Goal: Find specific page/section: Find specific page/section

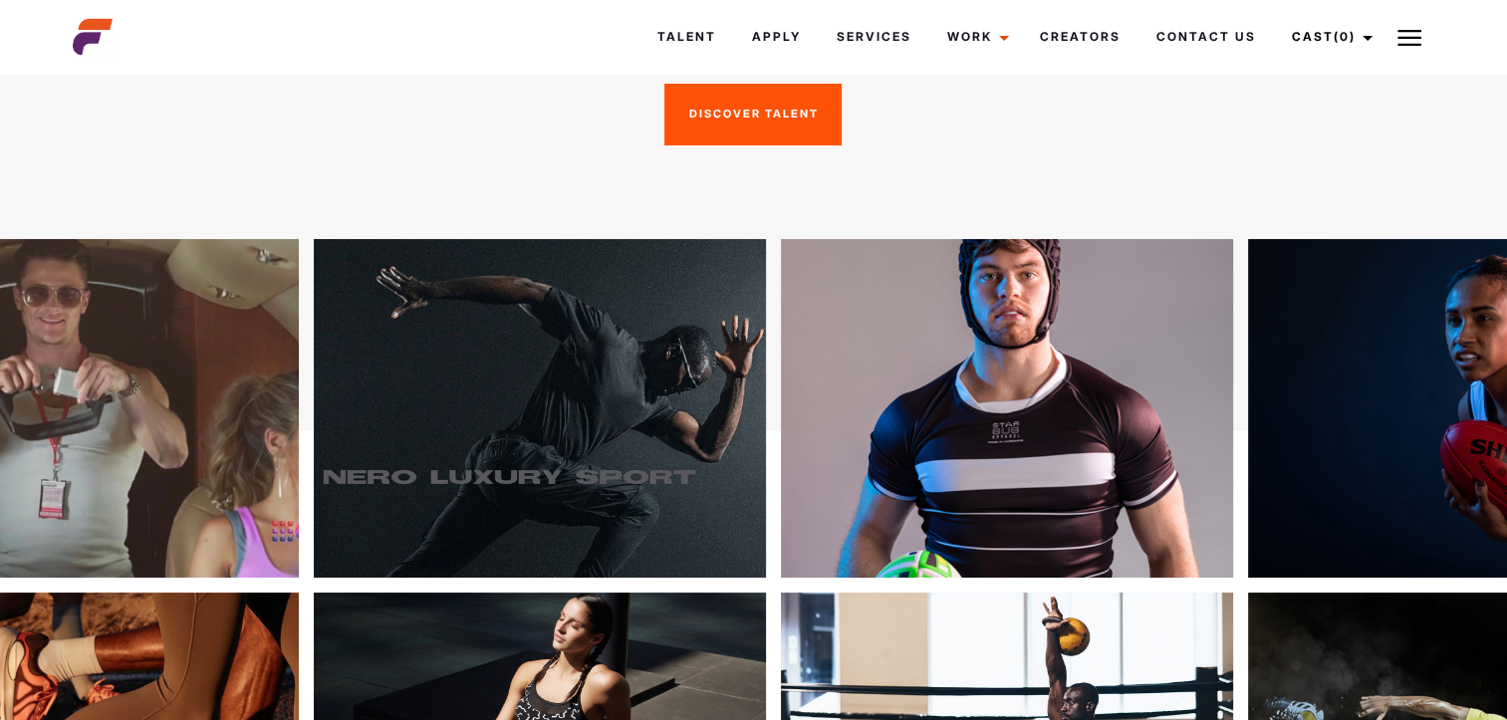
scroll to position [299, 0]
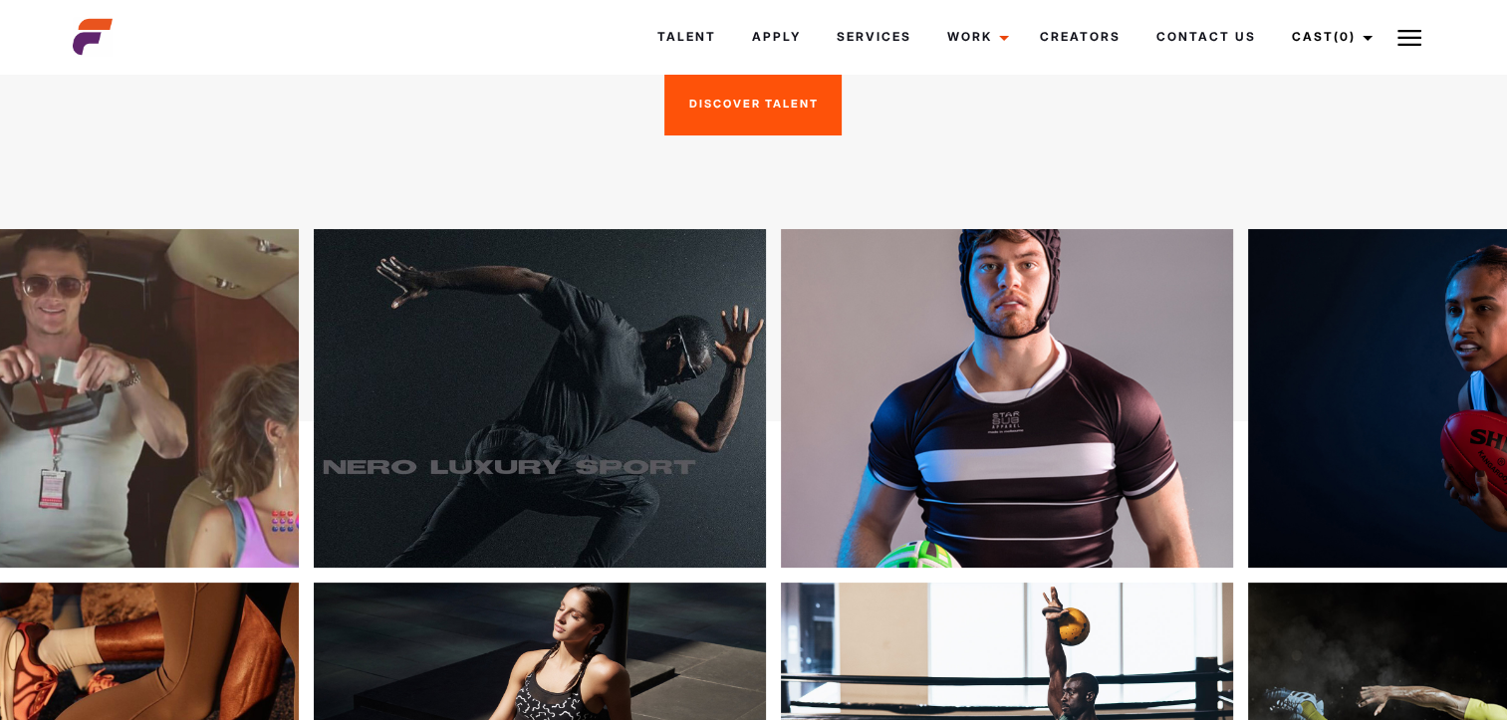
click at [751, 118] on link "Discover Talent" at bounding box center [753, 105] width 177 height 62
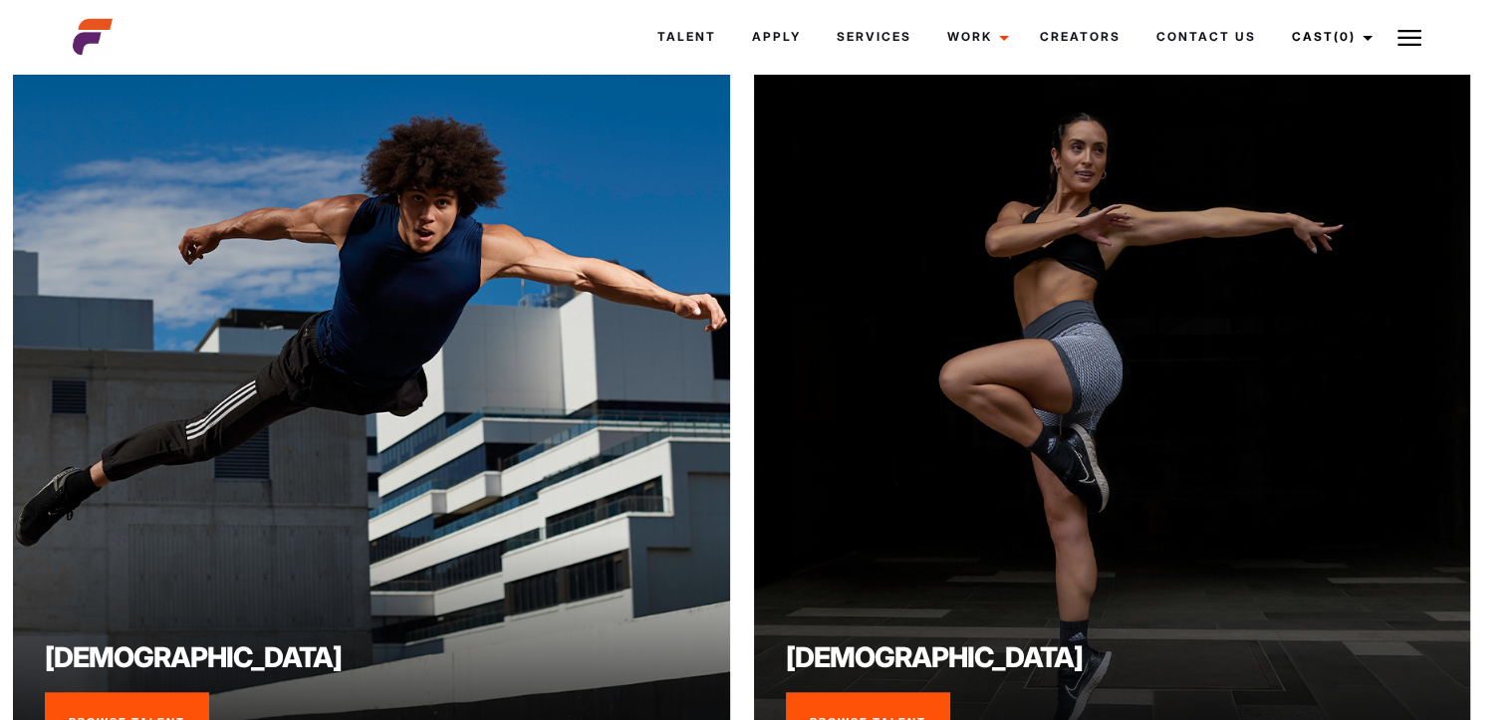
scroll to position [1611, 12]
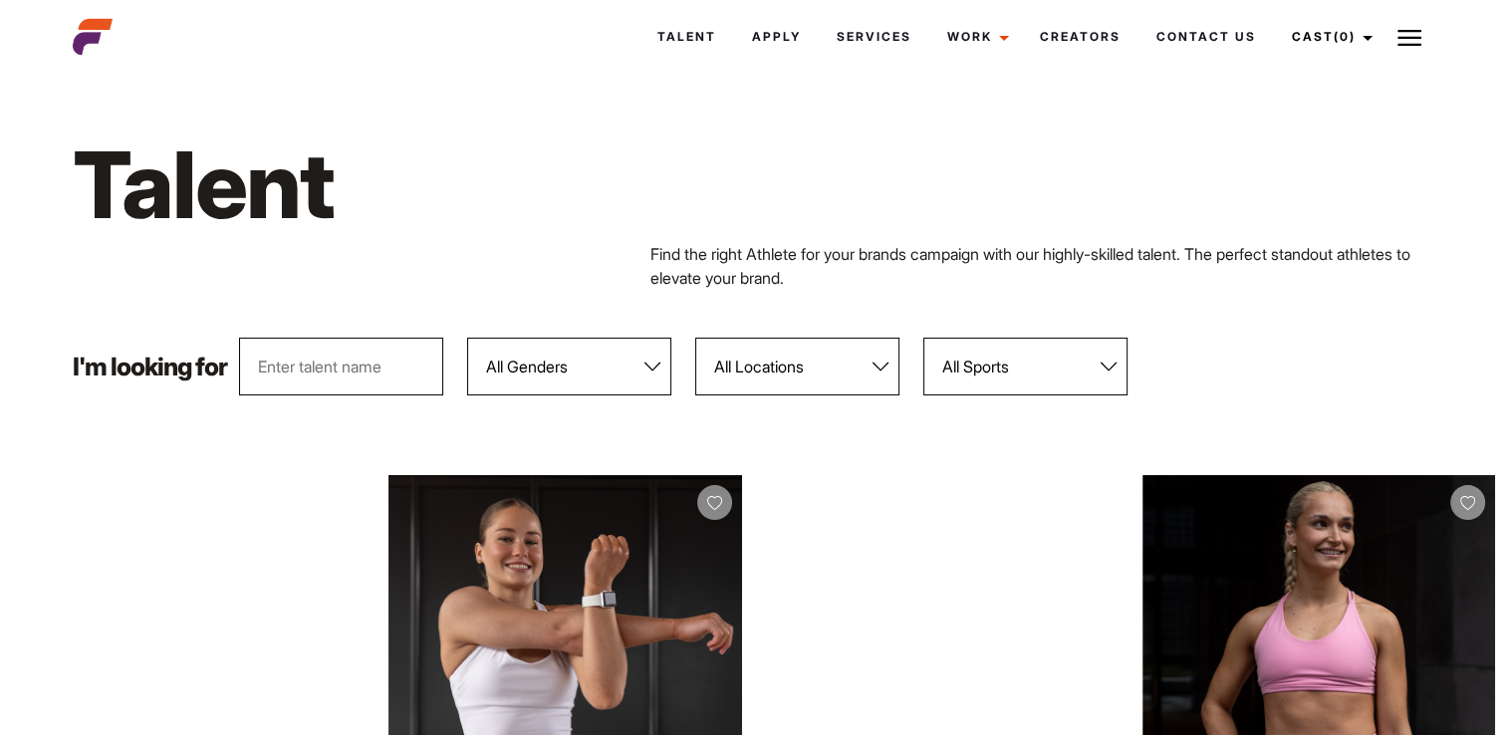
click at [831, 359] on select "All Locations [GEOGRAPHIC_DATA] [GEOGRAPHIC_DATA] [GEOGRAPHIC_DATA] [GEOGRAPHIC…" at bounding box center [797, 367] width 204 height 58
select select "122"
click at [696, 338] on select "All Locations [GEOGRAPHIC_DATA] [GEOGRAPHIC_DATA] [GEOGRAPHIC_DATA] [GEOGRAPHIC…" at bounding box center [797, 367] width 204 height 58
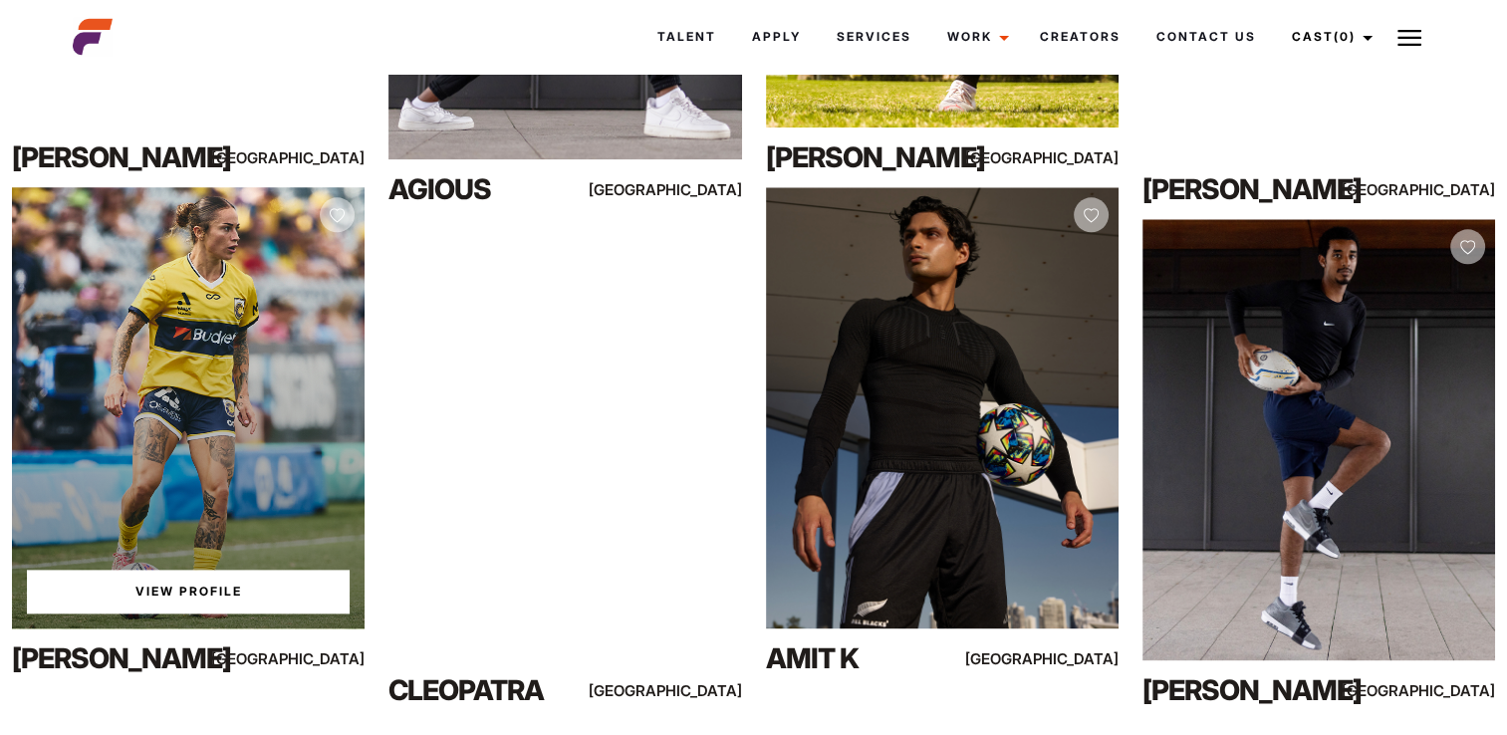
scroll to position [2292, 0]
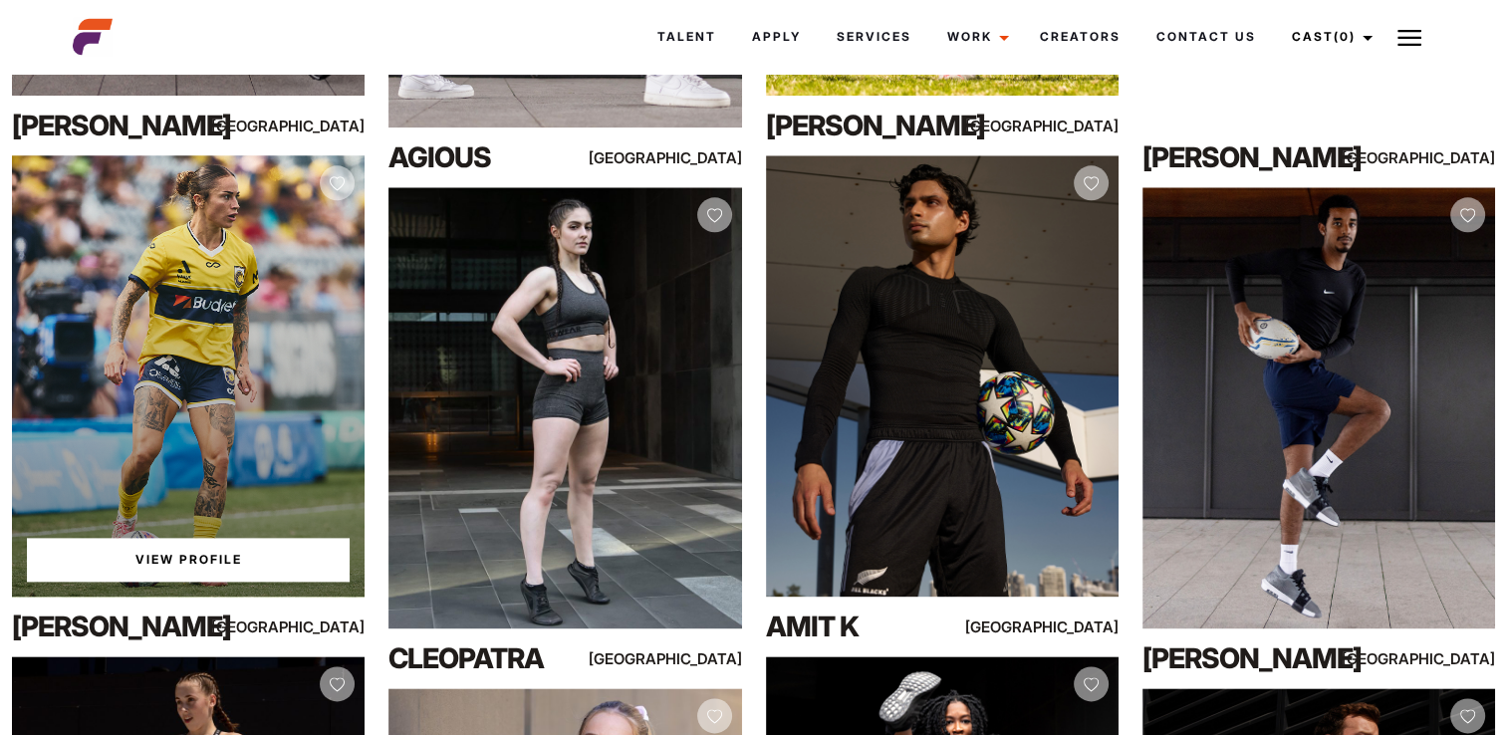
click at [220, 560] on link "View Profile" at bounding box center [188, 560] width 323 height 44
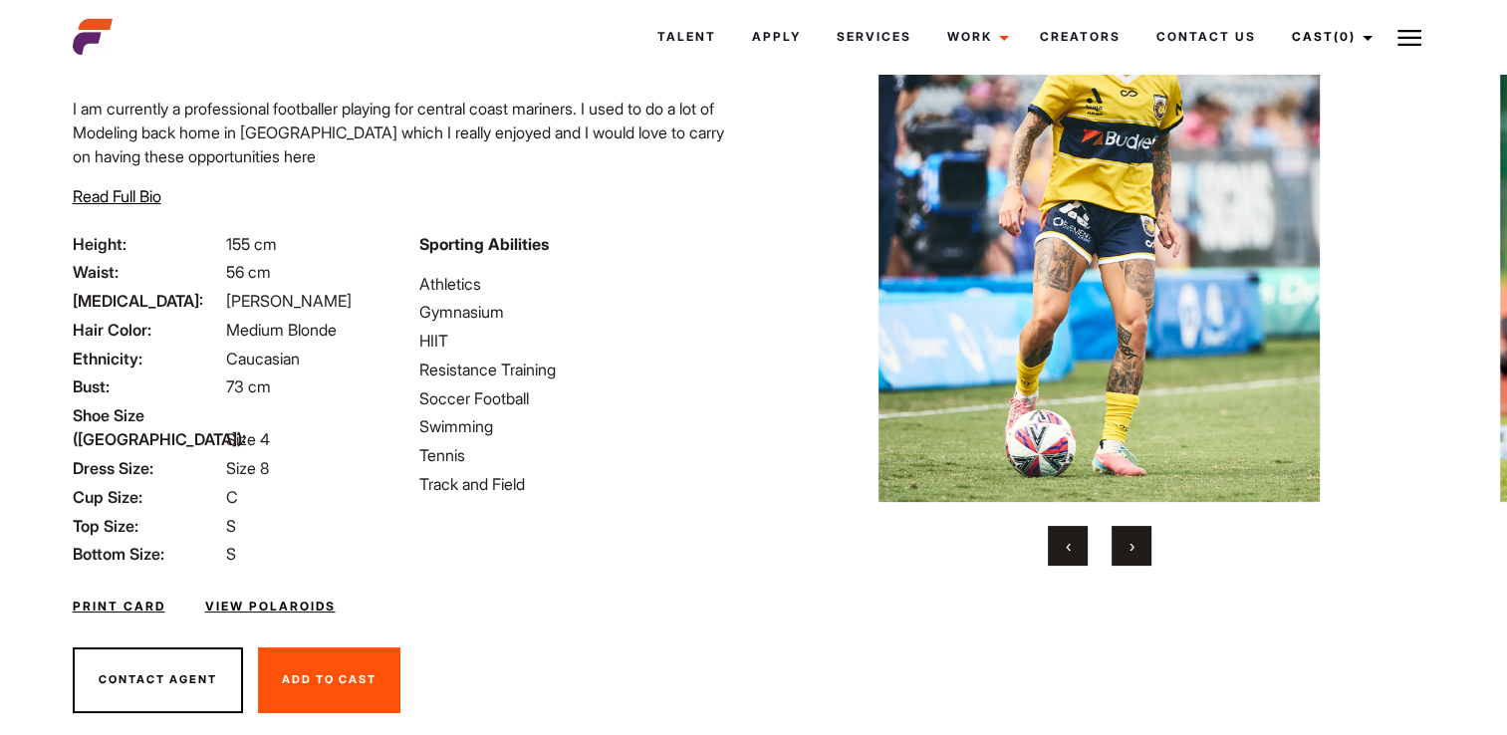
scroll to position [193, 0]
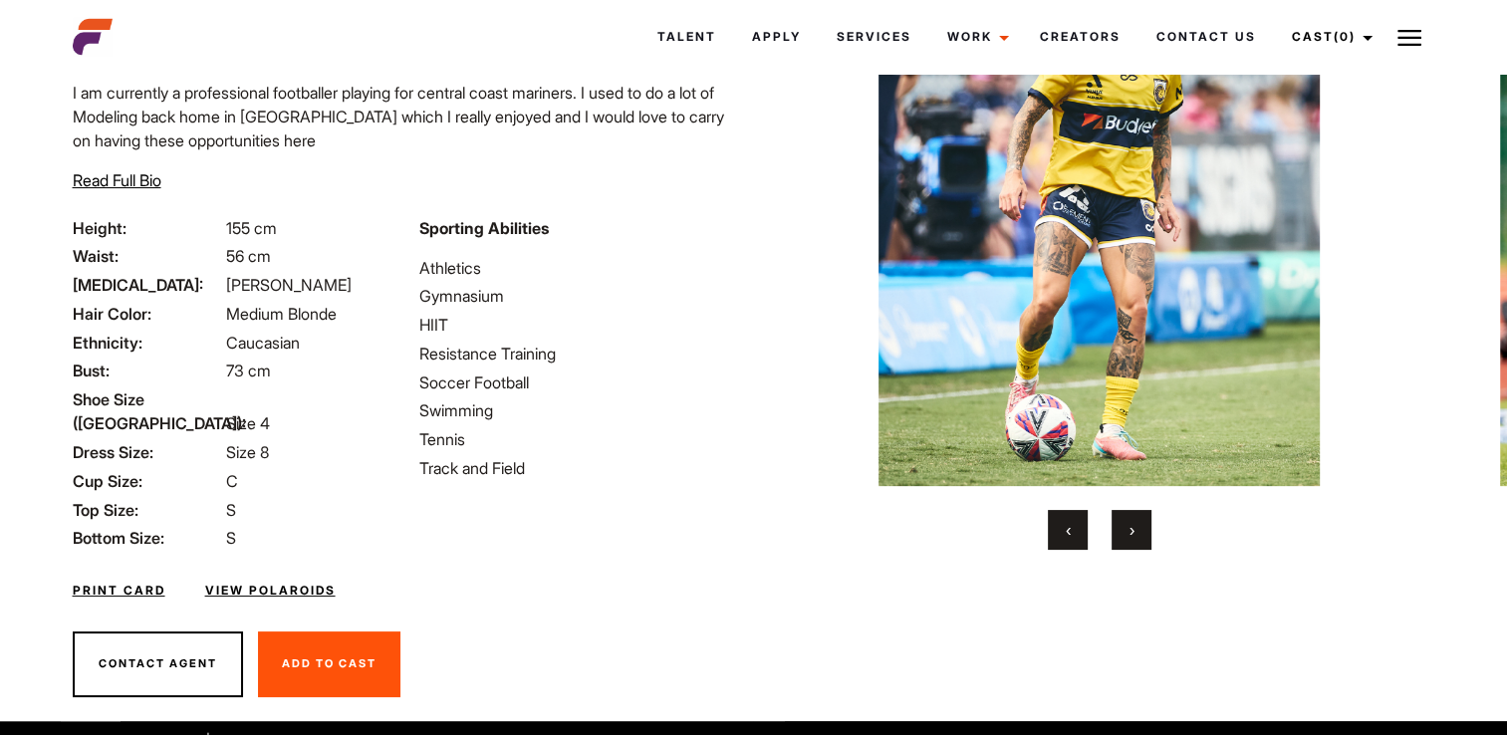
click at [1122, 529] on button "›" at bounding box center [1132, 530] width 40 height 40
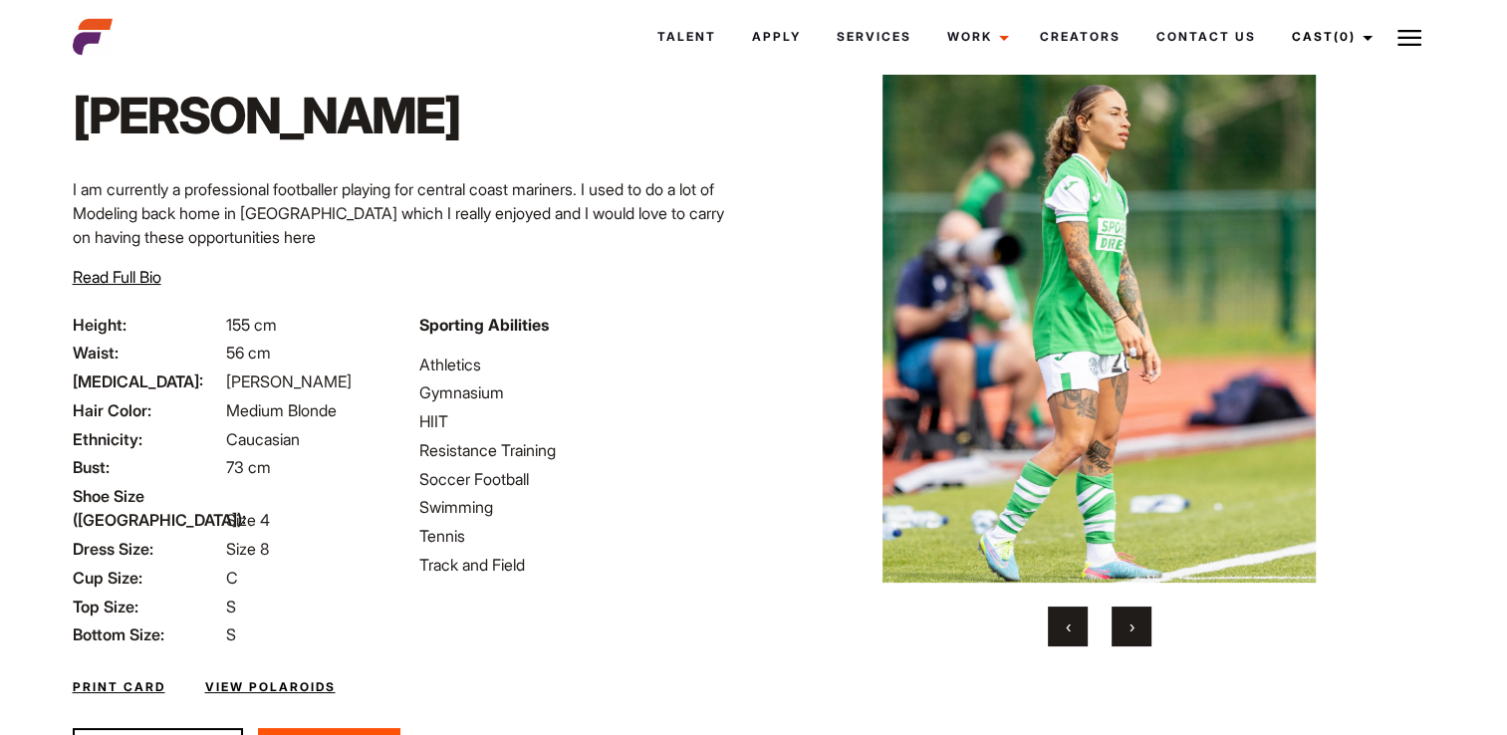
scroll to position [100, 0]
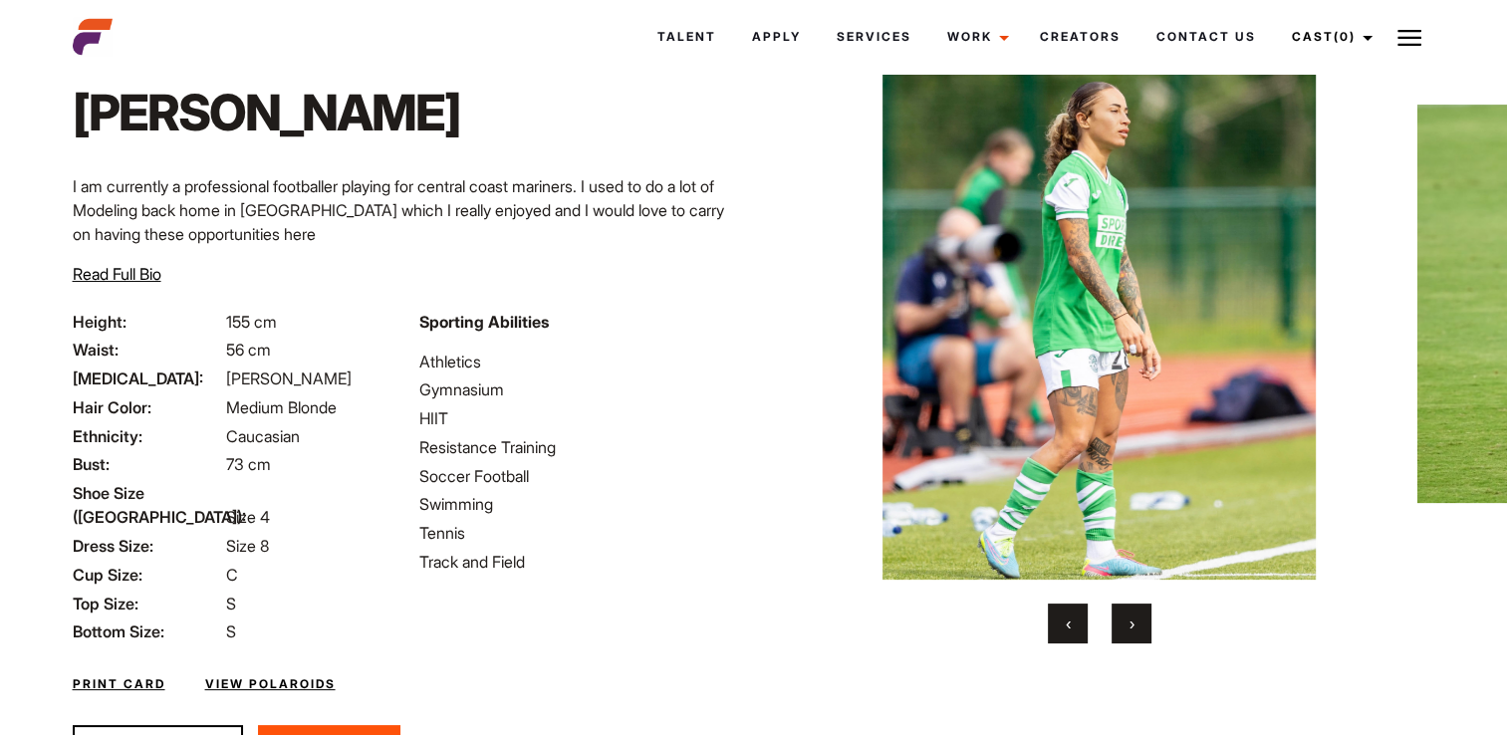
click at [1135, 626] on span "›" at bounding box center [1132, 624] width 5 height 20
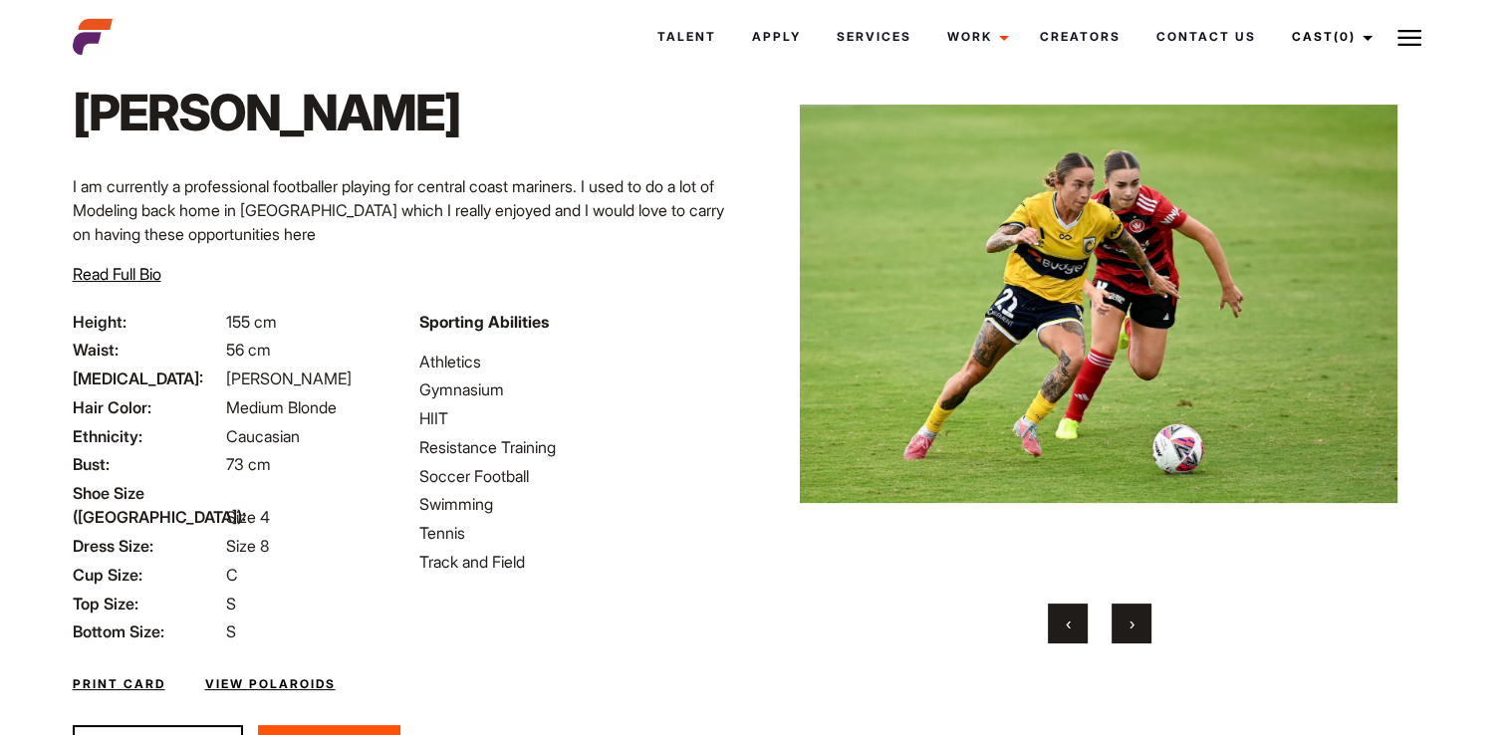
click at [1135, 626] on span "›" at bounding box center [1132, 624] width 5 height 20
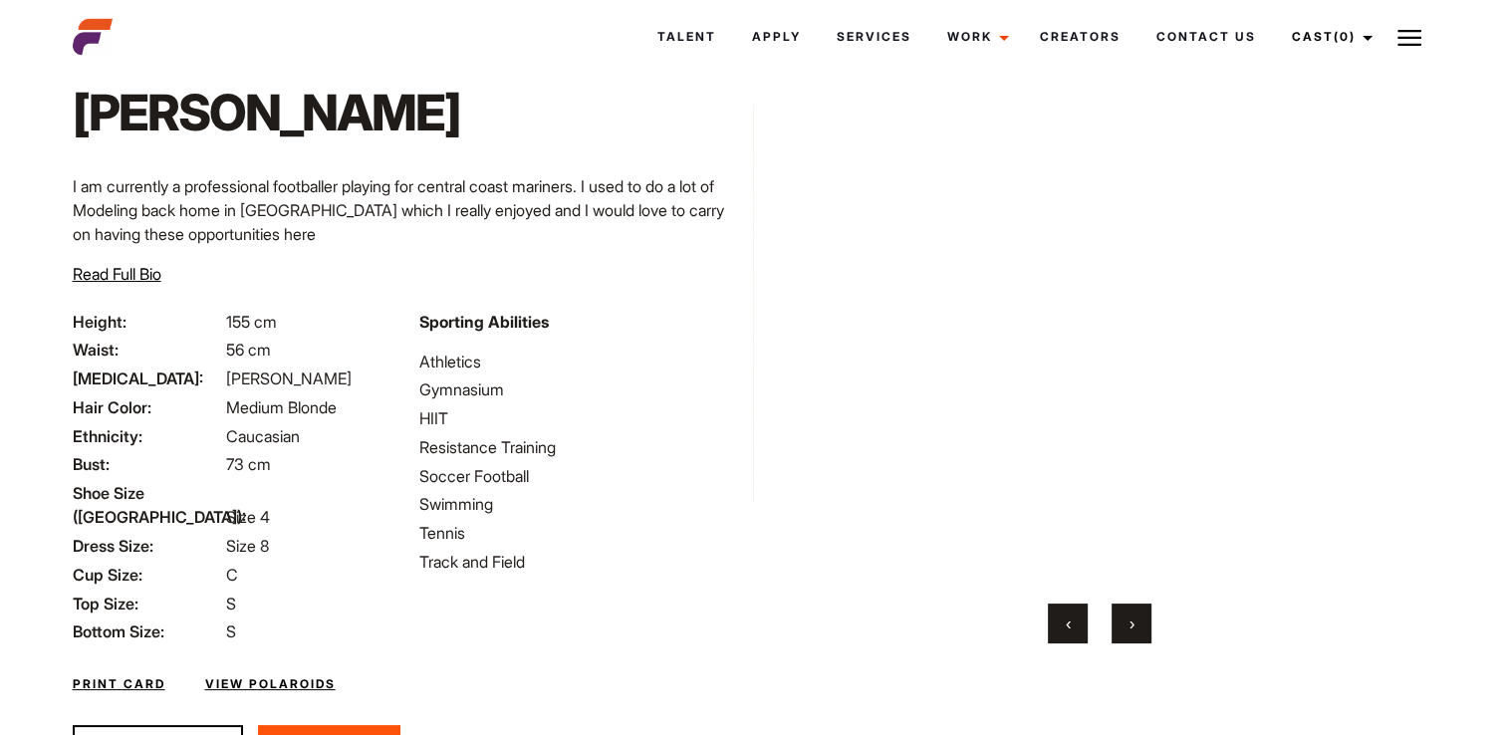
click at [1135, 626] on span "›" at bounding box center [1132, 624] width 5 height 20
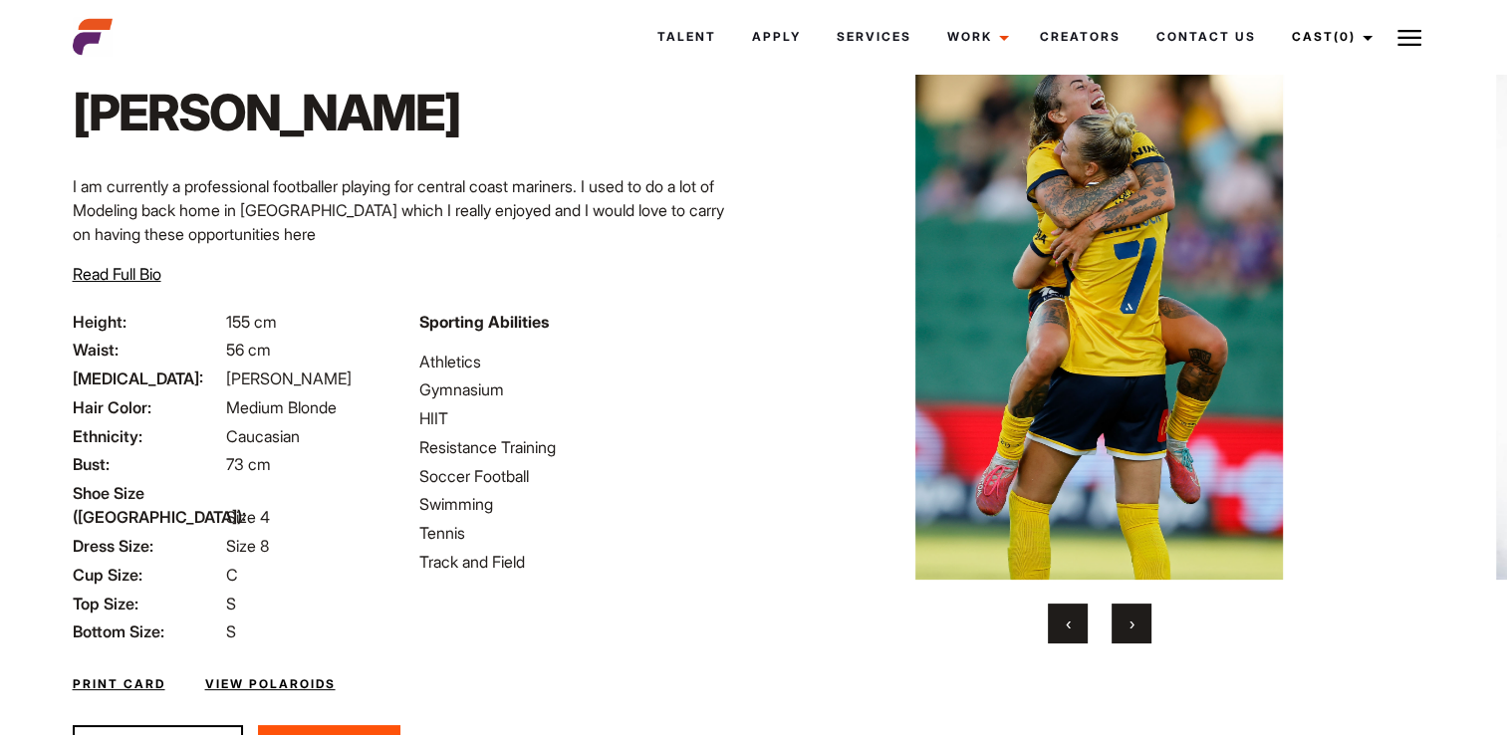
click at [1135, 626] on span "›" at bounding box center [1132, 624] width 5 height 20
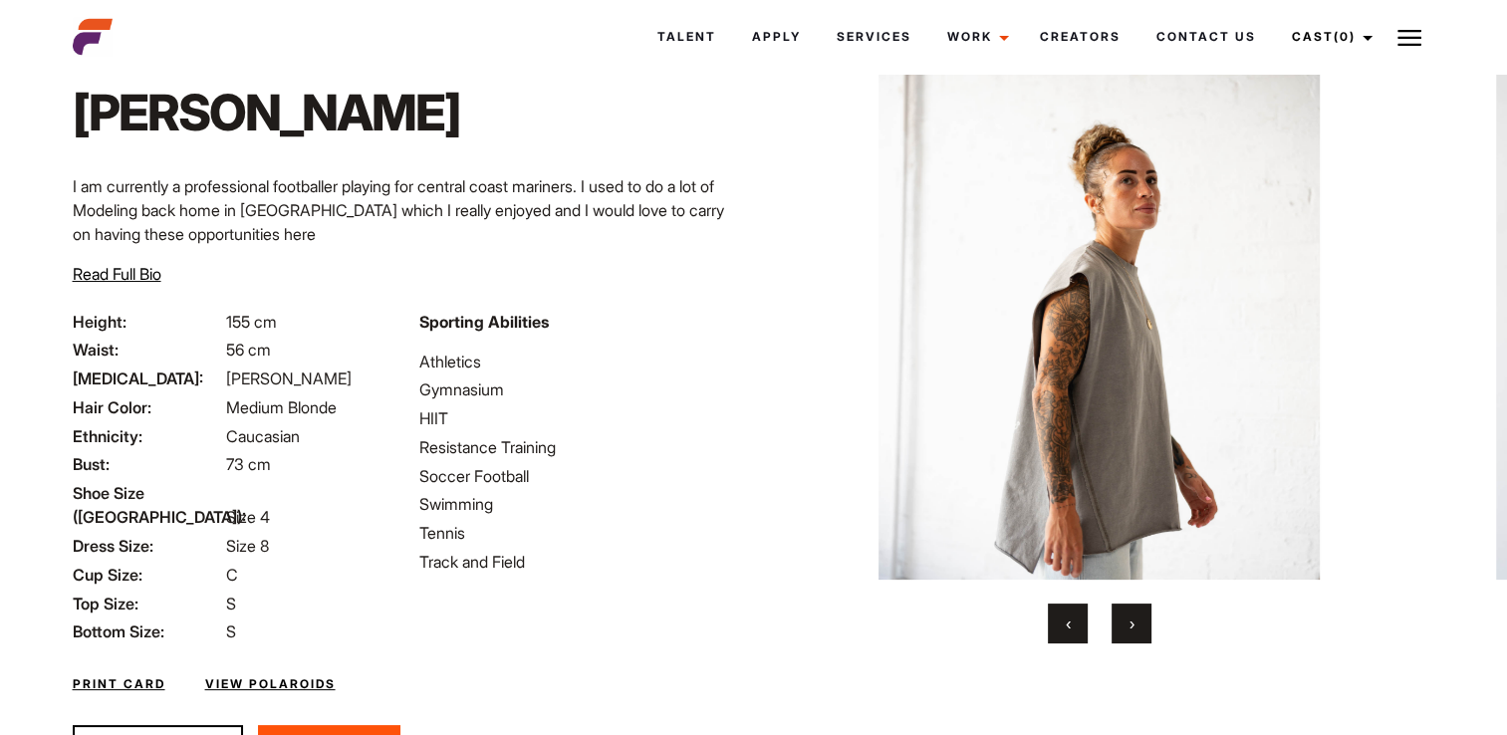
click at [1135, 626] on span "›" at bounding box center [1132, 624] width 5 height 20
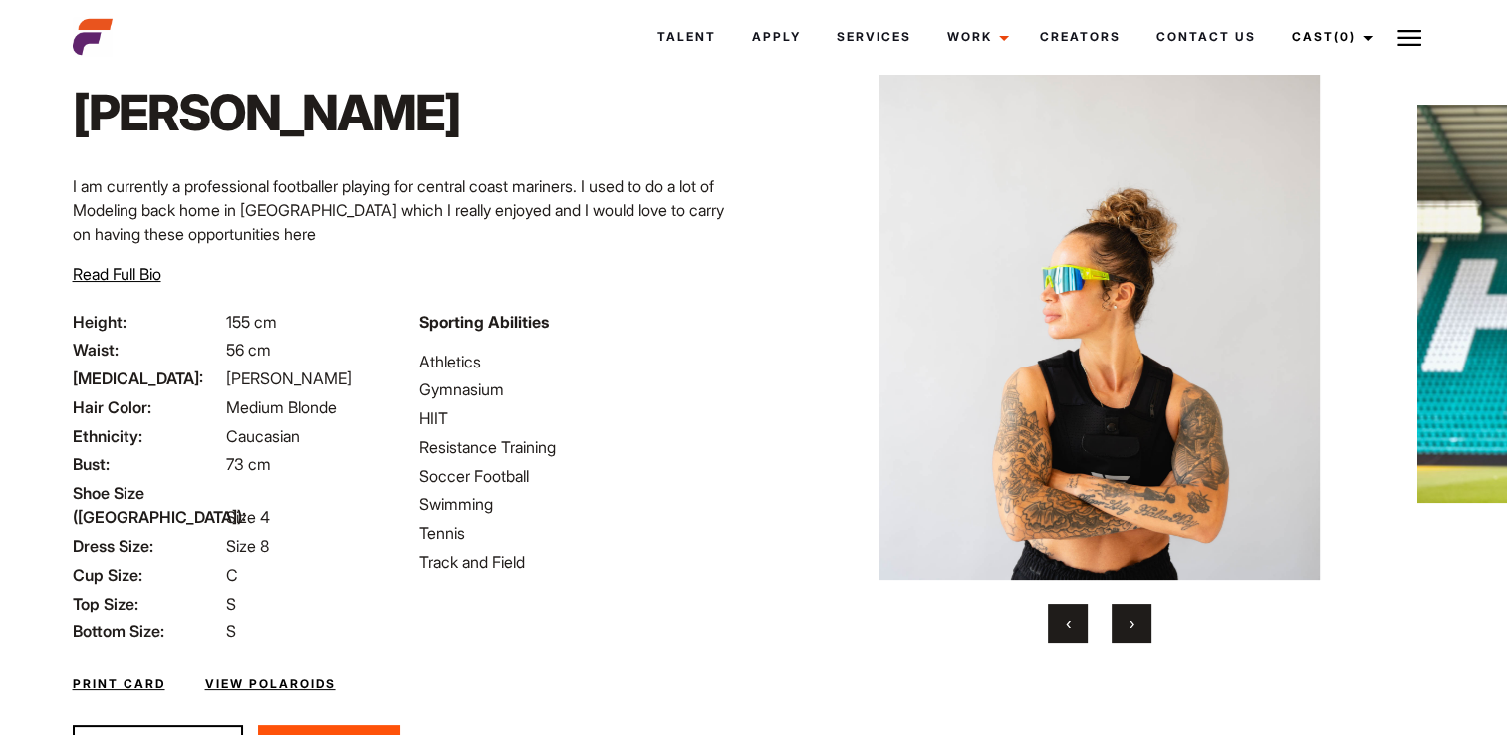
click at [1135, 626] on span "›" at bounding box center [1132, 624] width 5 height 20
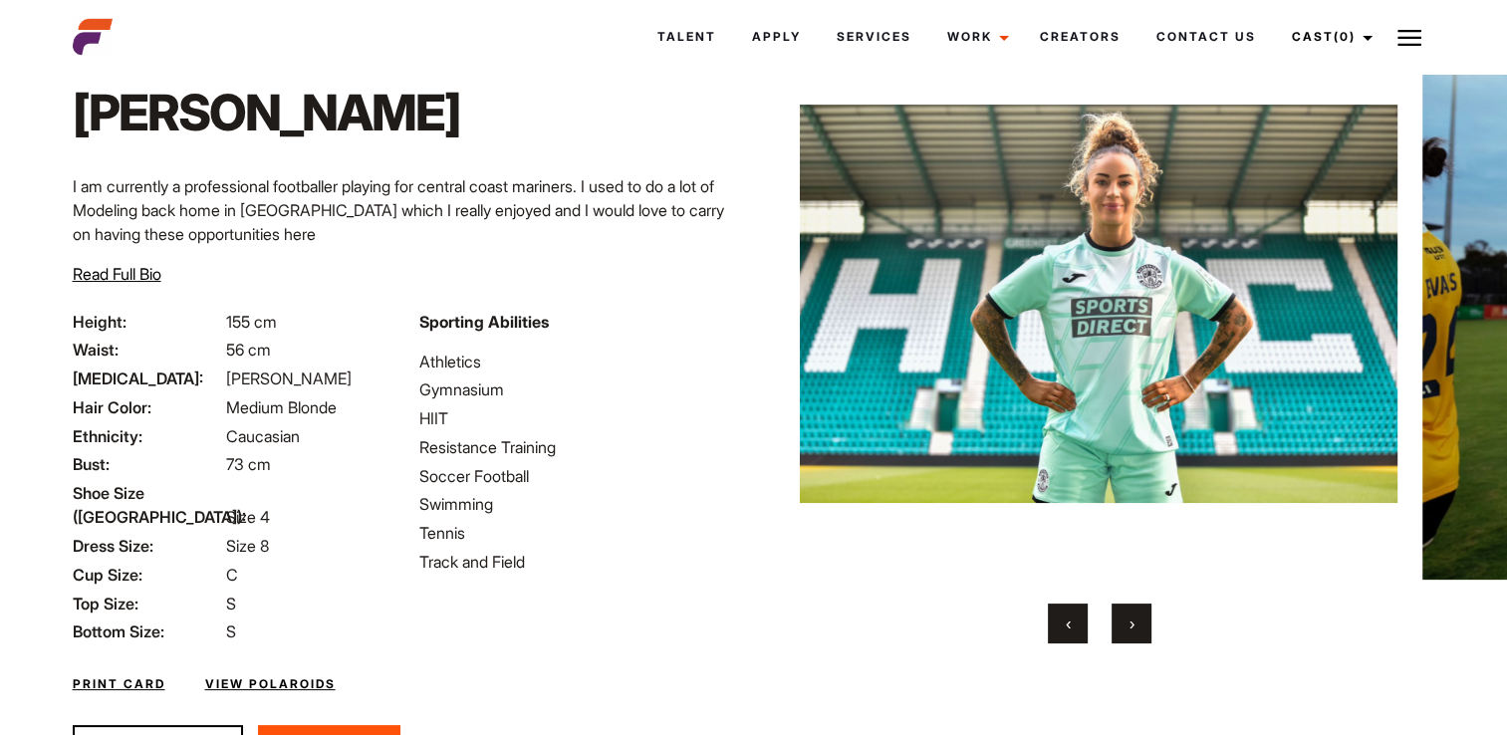
click at [1135, 626] on span "›" at bounding box center [1132, 624] width 5 height 20
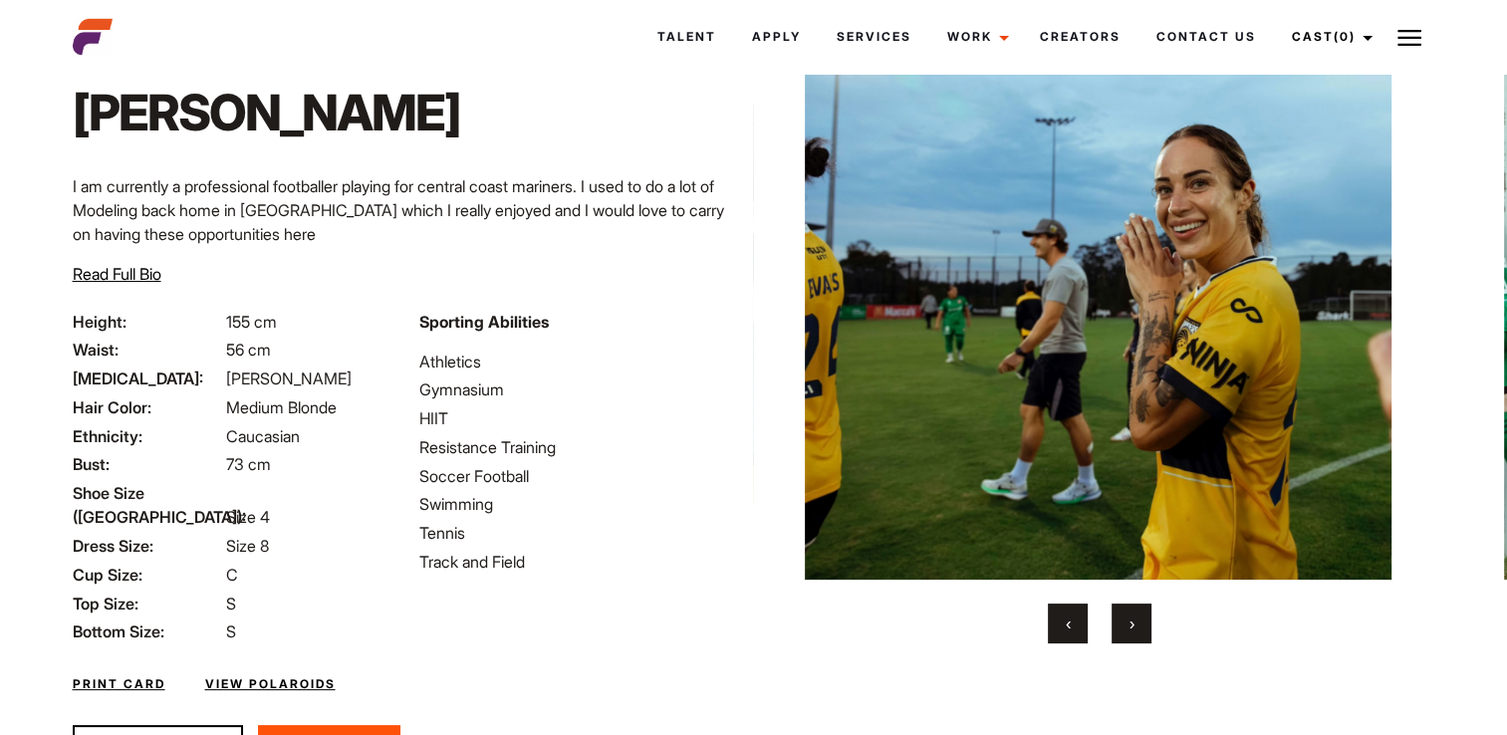
click at [1135, 626] on span "›" at bounding box center [1132, 624] width 5 height 20
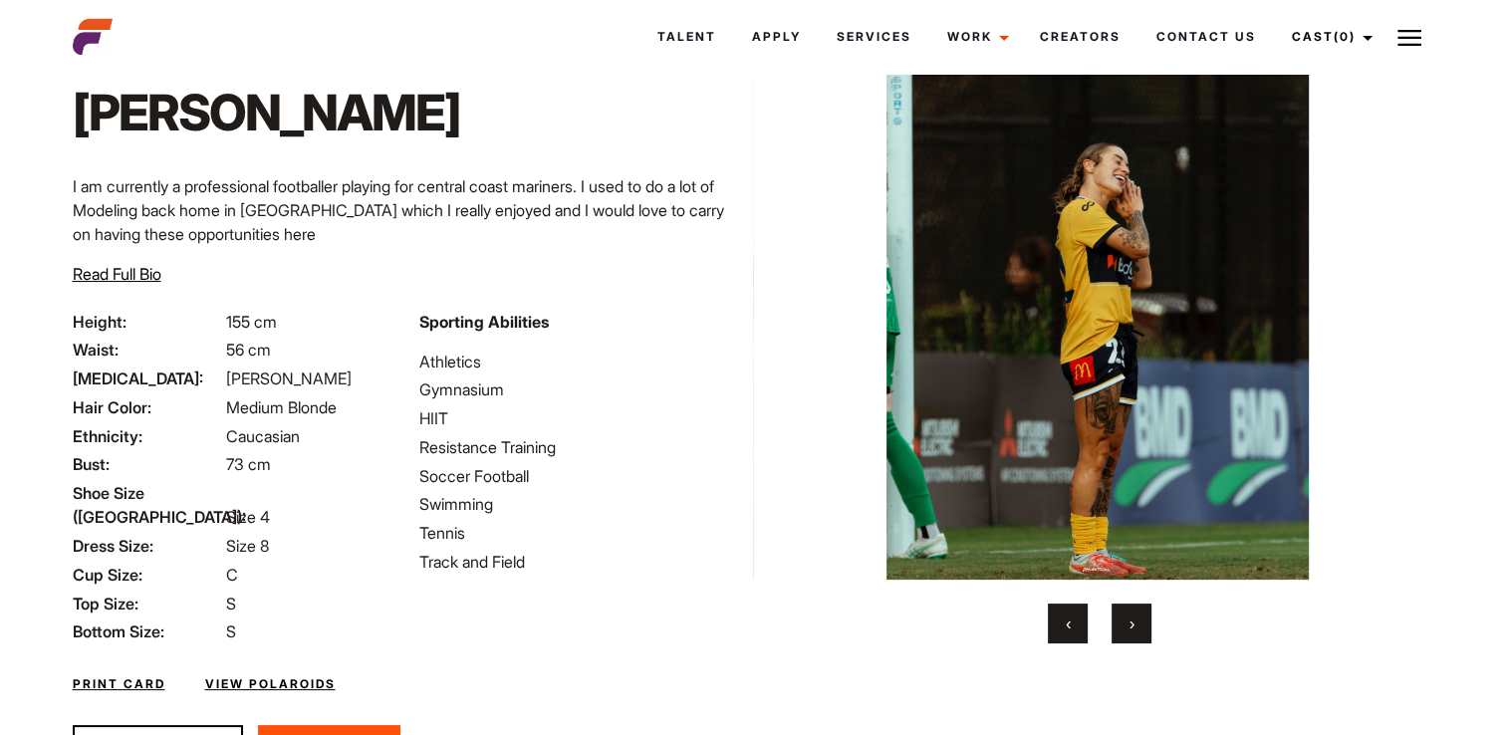
click at [1135, 626] on span "›" at bounding box center [1132, 624] width 5 height 20
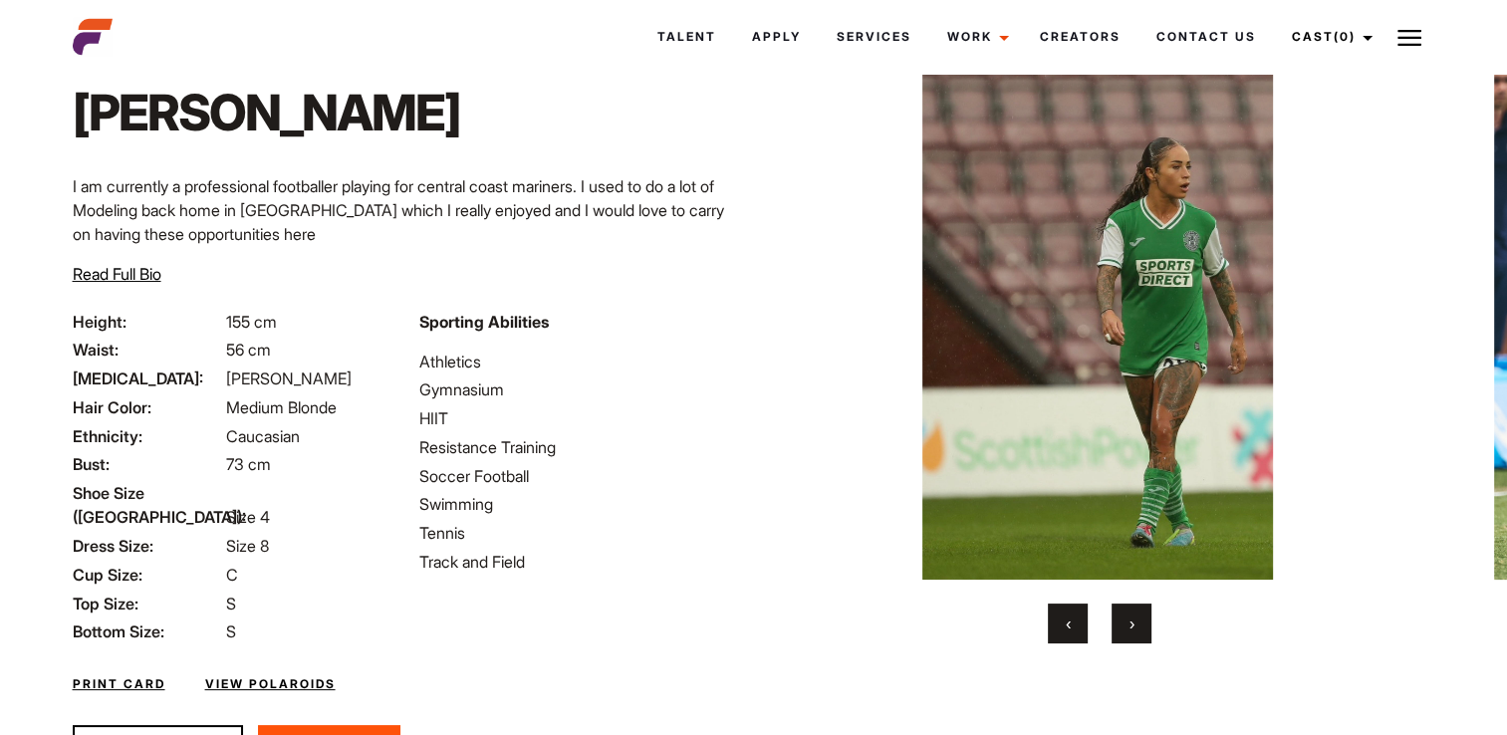
click at [1135, 626] on span "›" at bounding box center [1132, 624] width 5 height 20
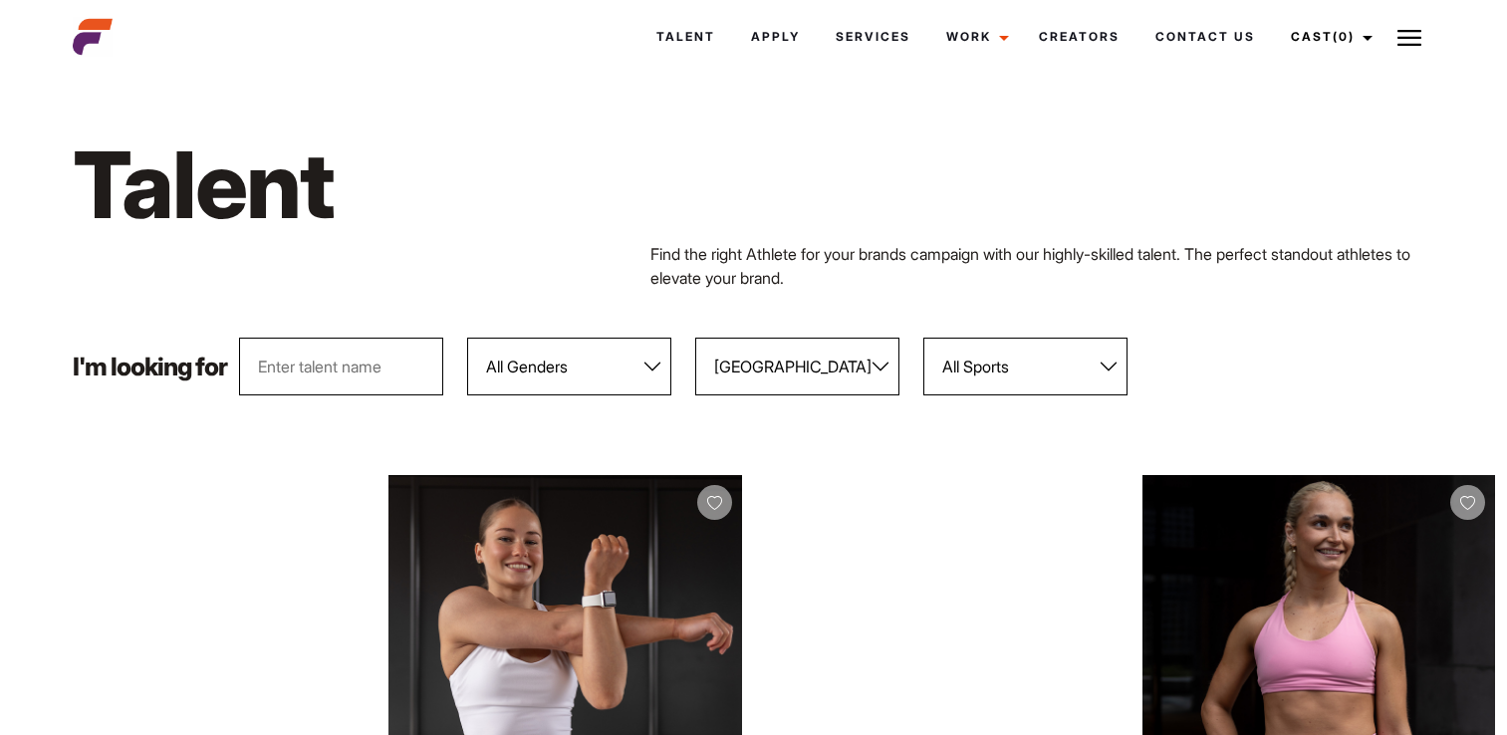
select select "122"
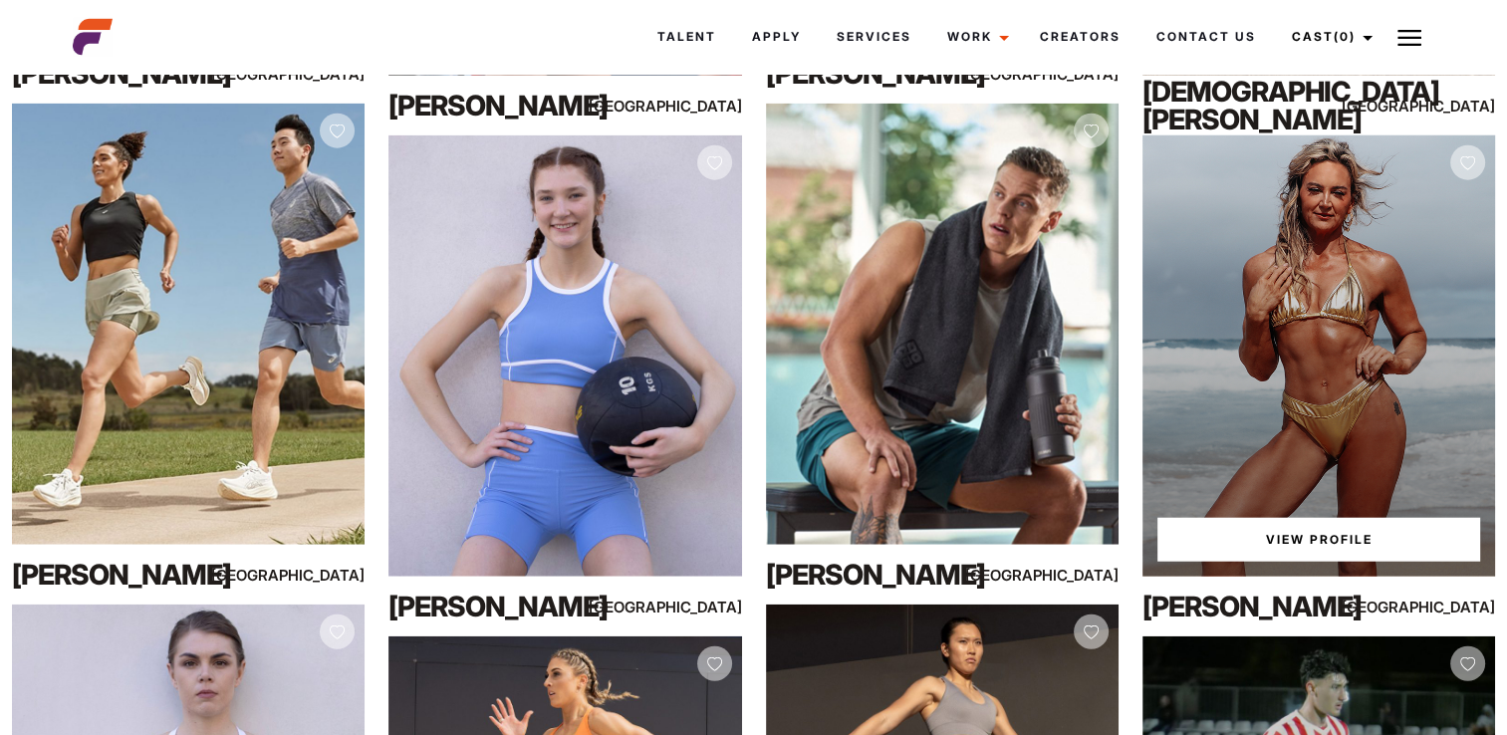
scroll to position [4974, 0]
